Goal: Task Accomplishment & Management: Manage account settings

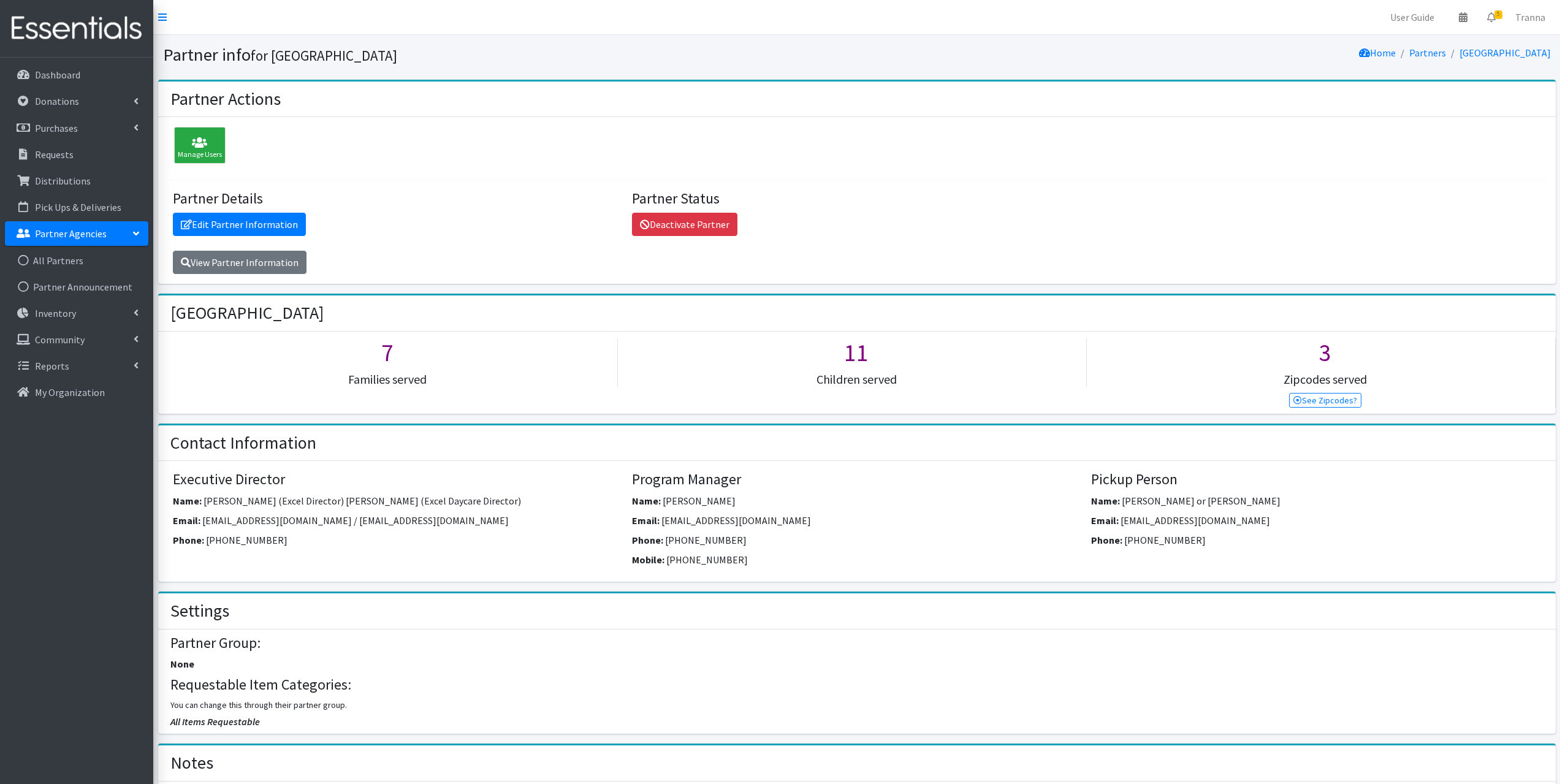
scroll to position [552, 0]
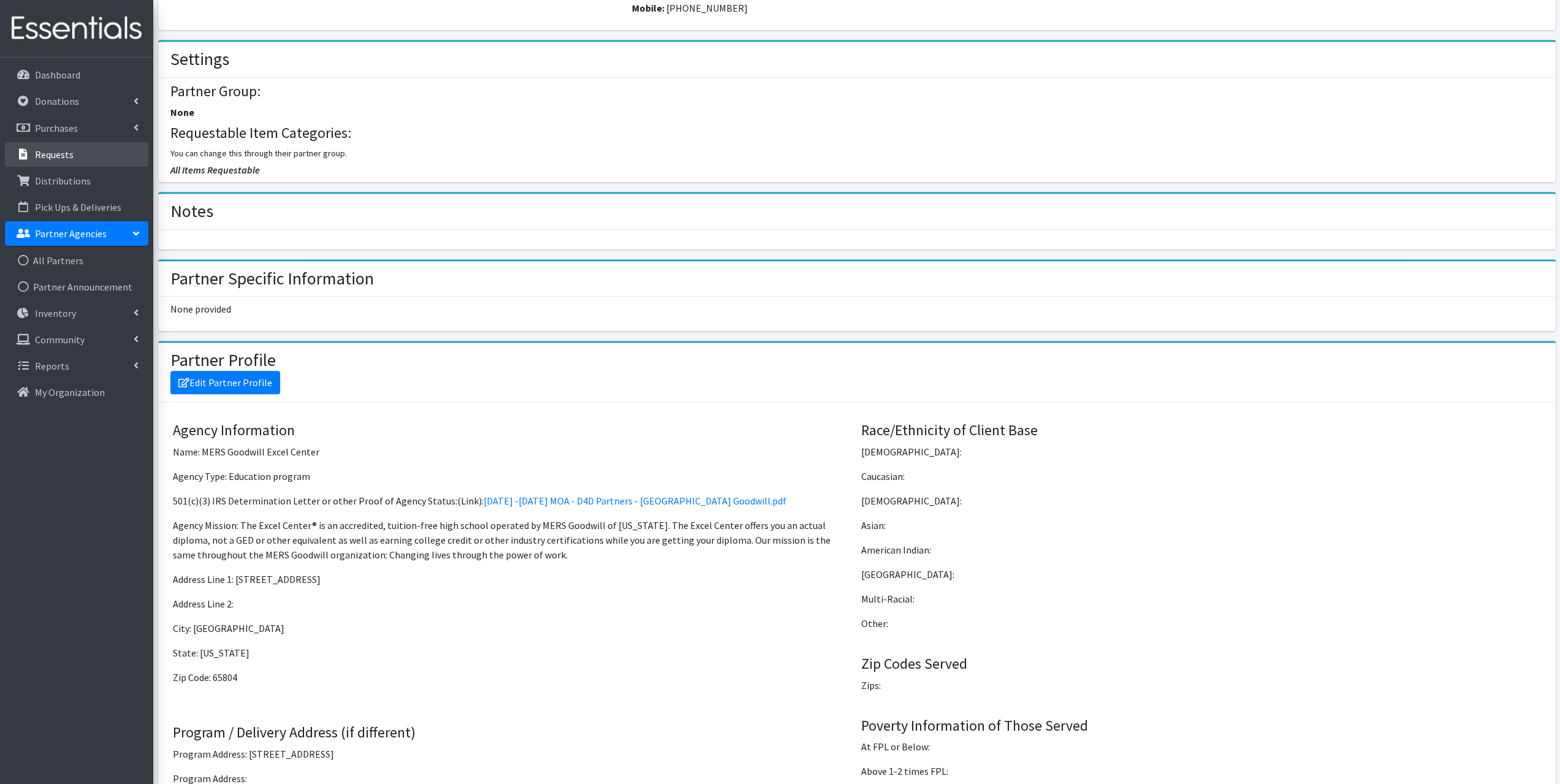
click at [57, 159] on p "Requests" at bounding box center [54, 155] width 38 height 12
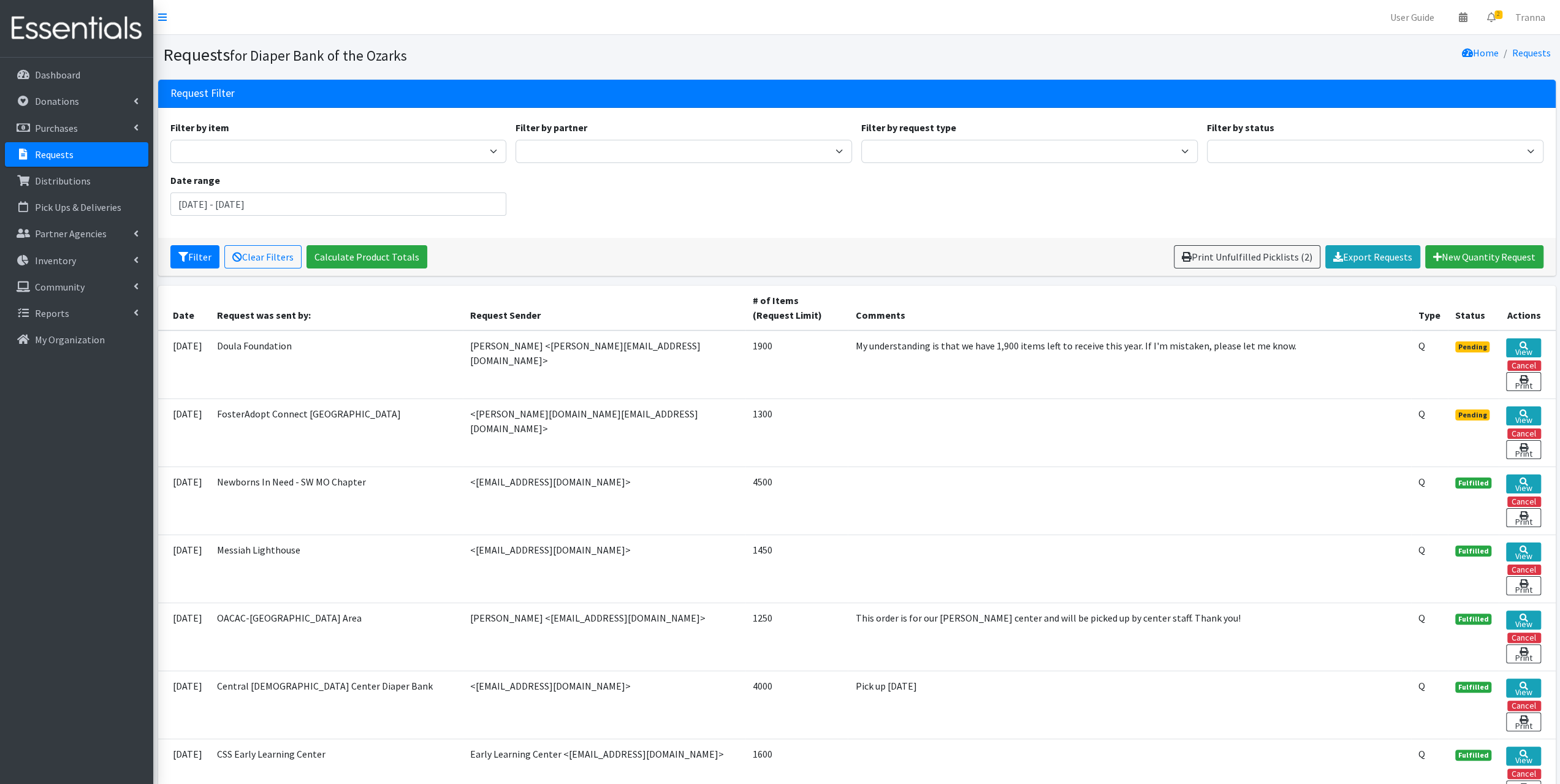
click at [67, 147] on link "Requests" at bounding box center [77, 154] width 144 height 25
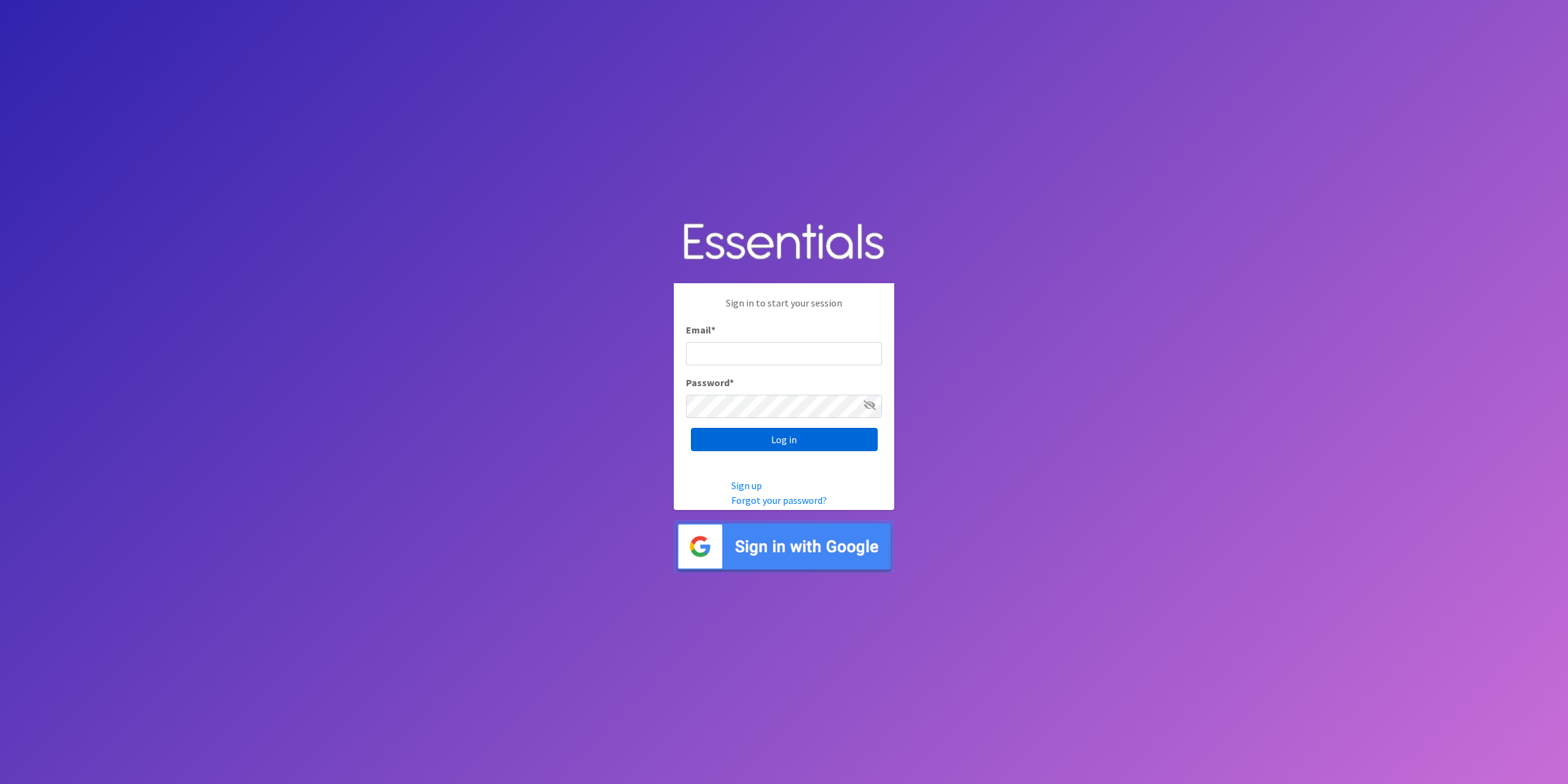
type input "tshaughnessy@ccozarks.org"
click at [806, 441] on input "Log in" at bounding box center [784, 439] width 187 height 23
